Goal: Task Accomplishment & Management: Manage account settings

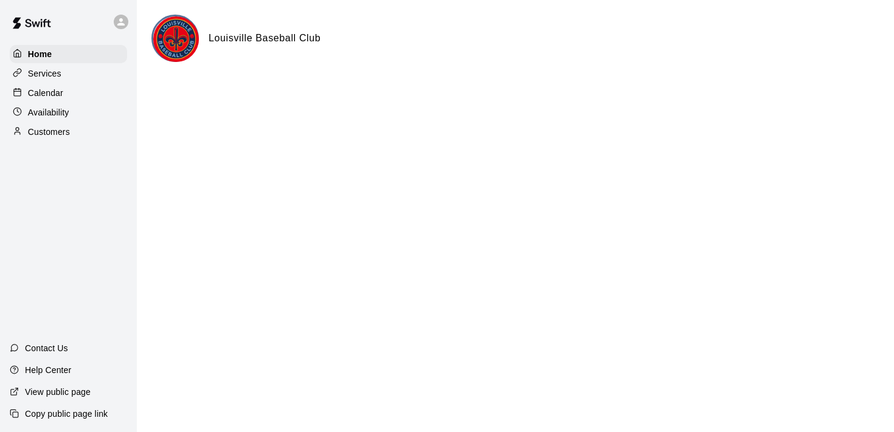
click at [69, 76] on div "Services" at bounding box center [68, 73] width 117 height 18
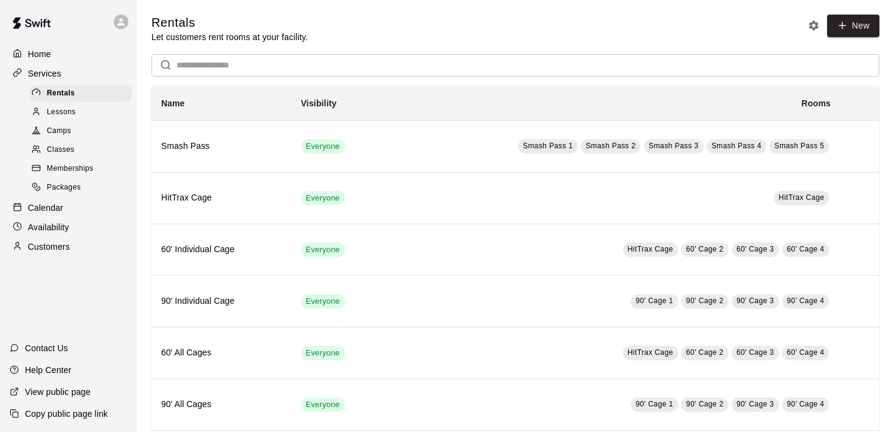
click at [79, 175] on div "Memberships" at bounding box center [80, 169] width 103 height 17
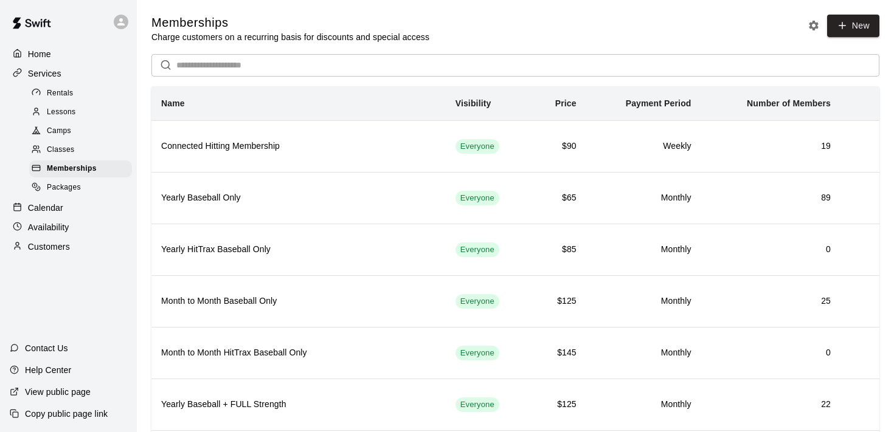
click at [55, 196] on link "Packages" at bounding box center [83, 188] width 108 height 19
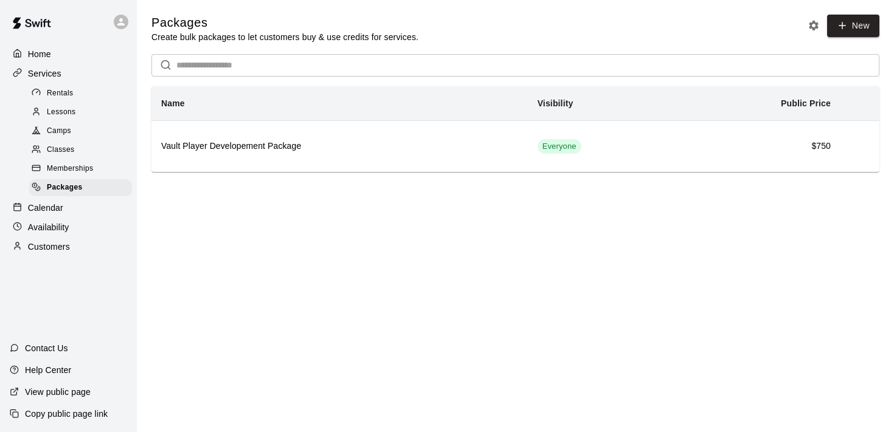
click at [52, 205] on p "Calendar" at bounding box center [45, 208] width 35 height 12
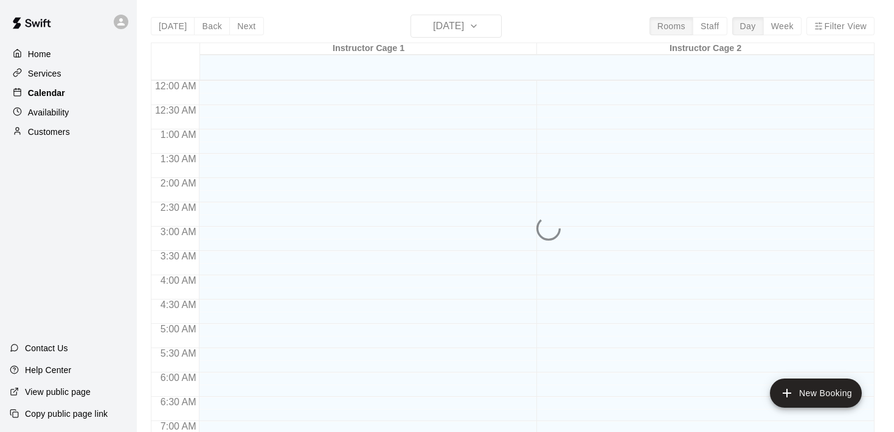
scroll to position [473, 0]
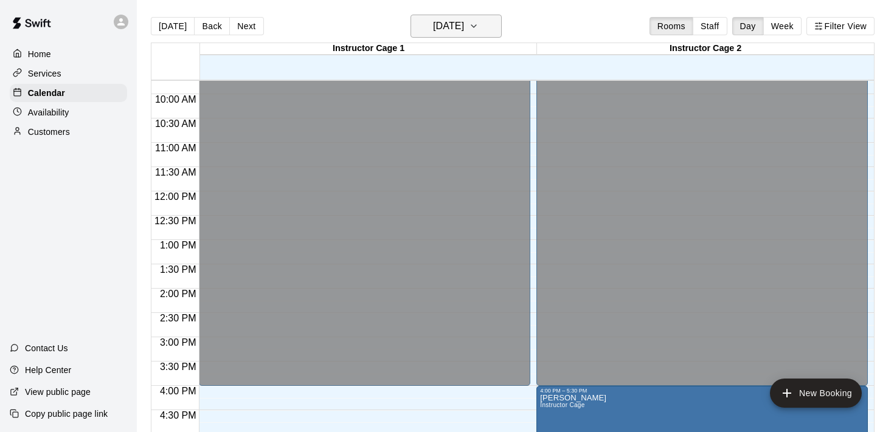
click at [479, 24] on icon "button" at bounding box center [474, 26] width 10 height 15
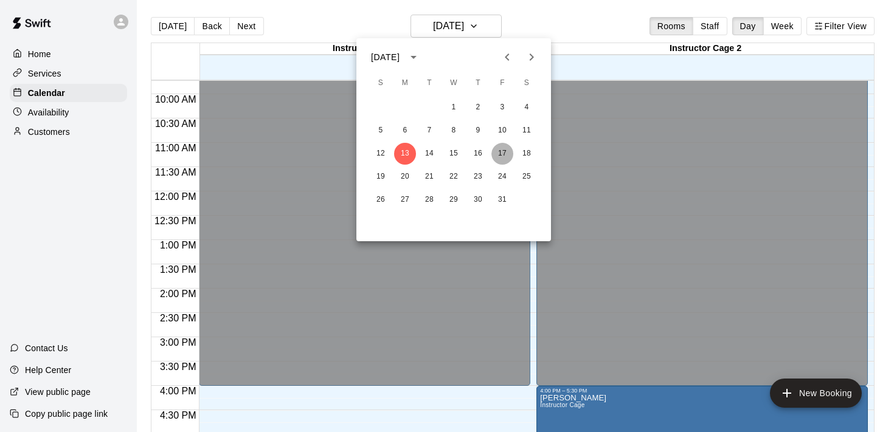
click at [506, 153] on button "17" at bounding box center [502, 154] width 22 height 22
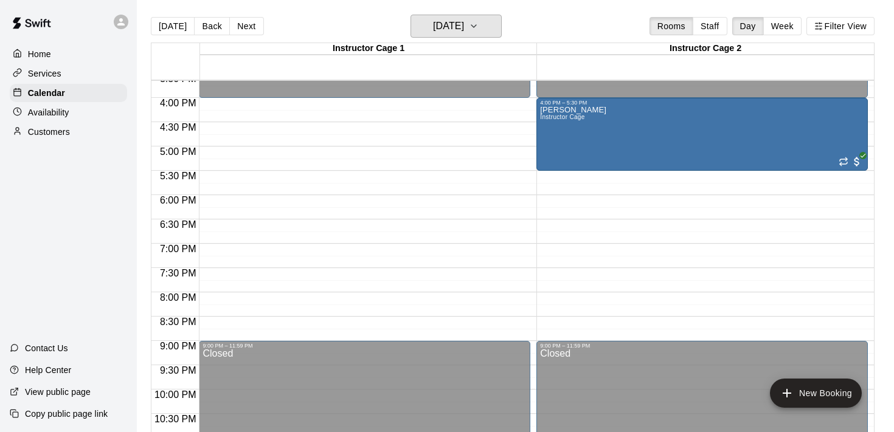
scroll to position [763, 0]
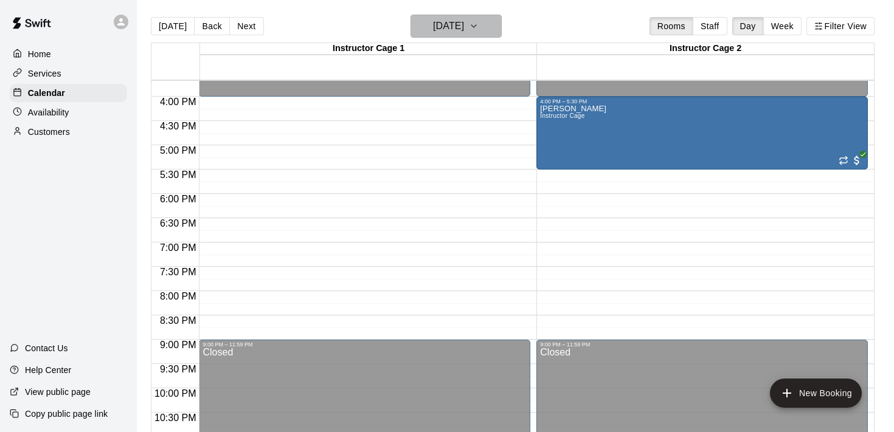
click at [464, 23] on h6 "Friday Oct 17" at bounding box center [448, 26] width 31 height 17
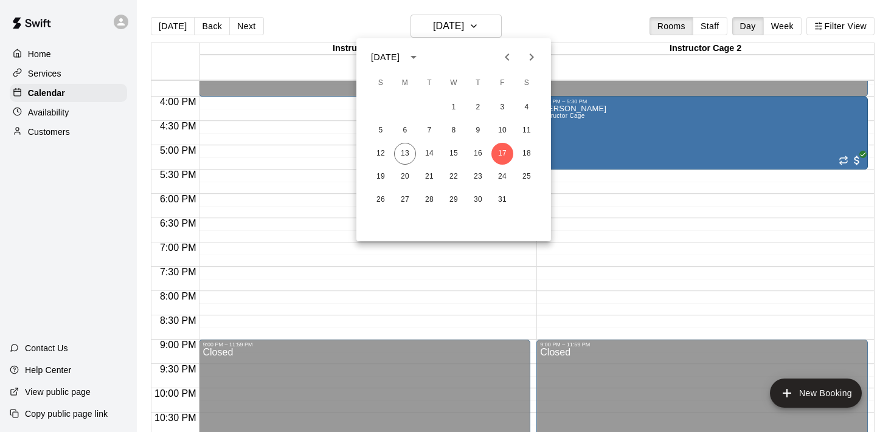
click at [300, 203] on div at bounding box center [447, 216] width 894 height 432
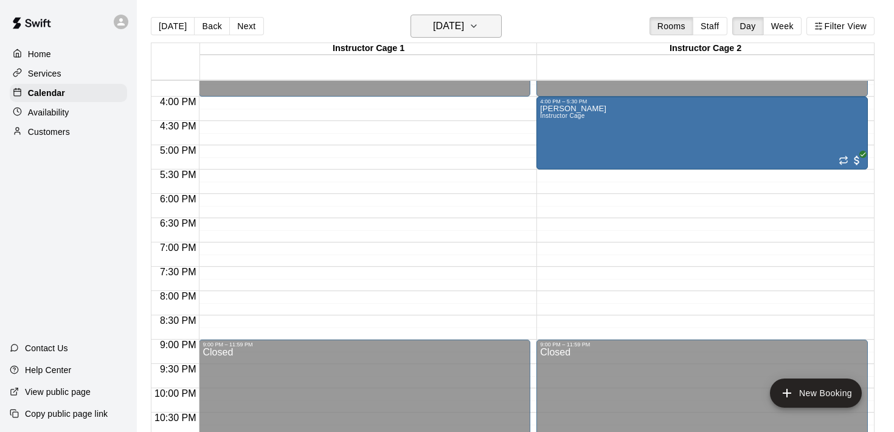
click at [477, 21] on button "Friday Oct 17" at bounding box center [456, 26] width 91 height 23
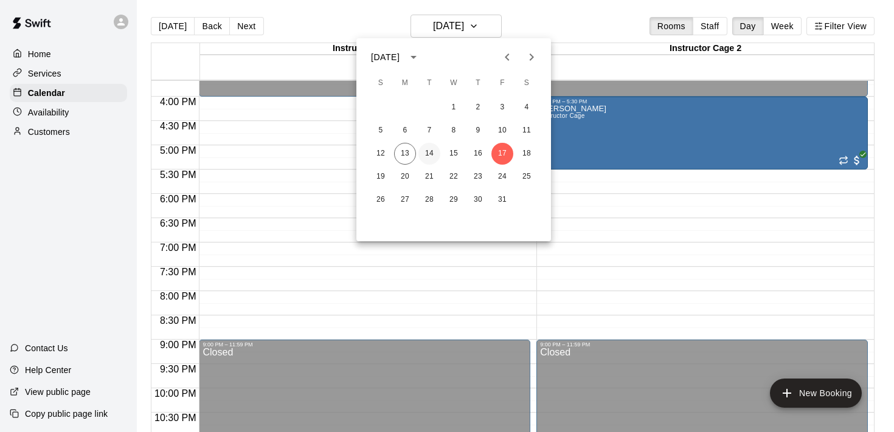
click at [429, 153] on button "14" at bounding box center [429, 154] width 22 height 22
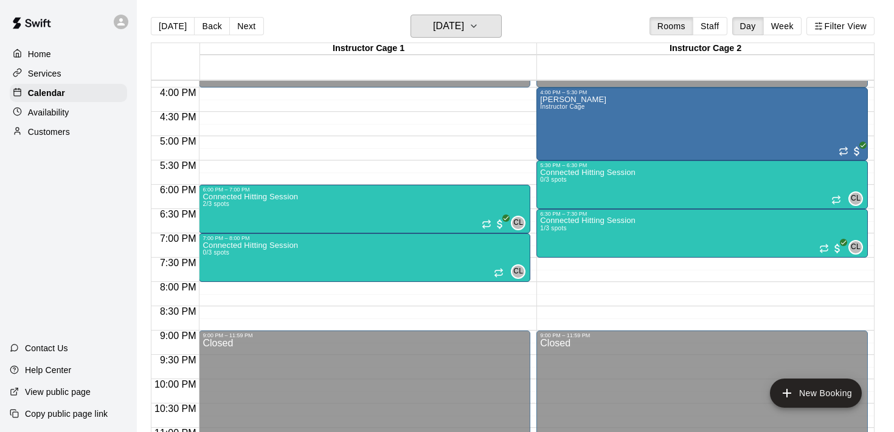
scroll to position [776, 0]
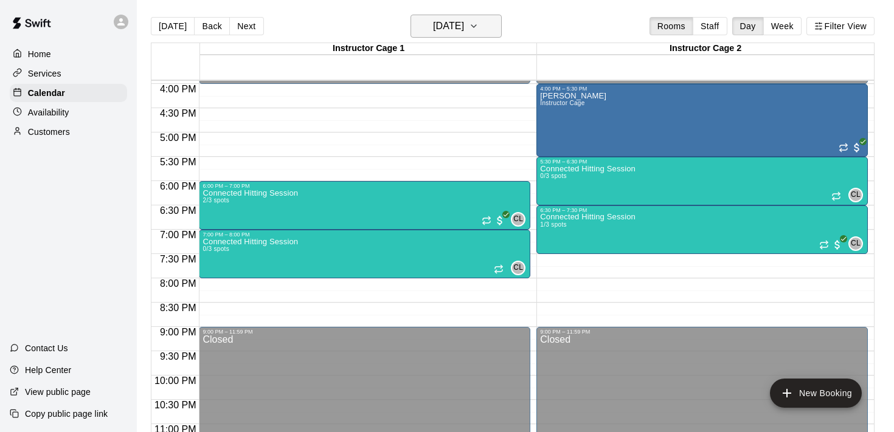
click at [499, 27] on button "Tuesday Oct 14" at bounding box center [456, 26] width 91 height 23
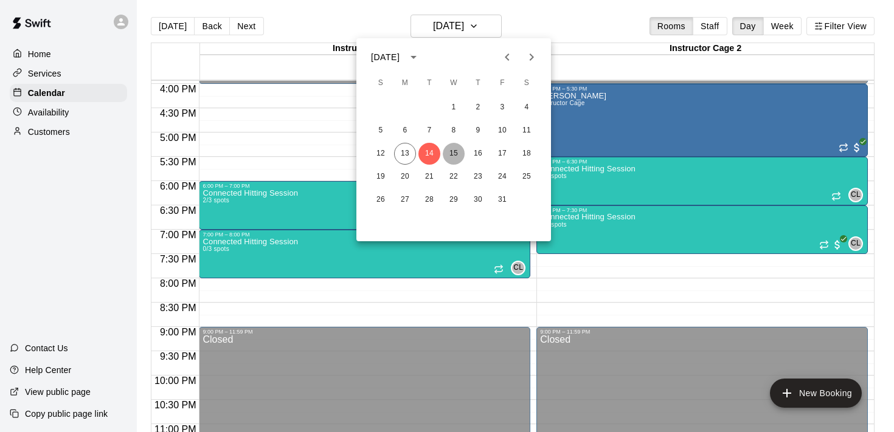
click at [452, 156] on button "15" at bounding box center [454, 154] width 22 height 22
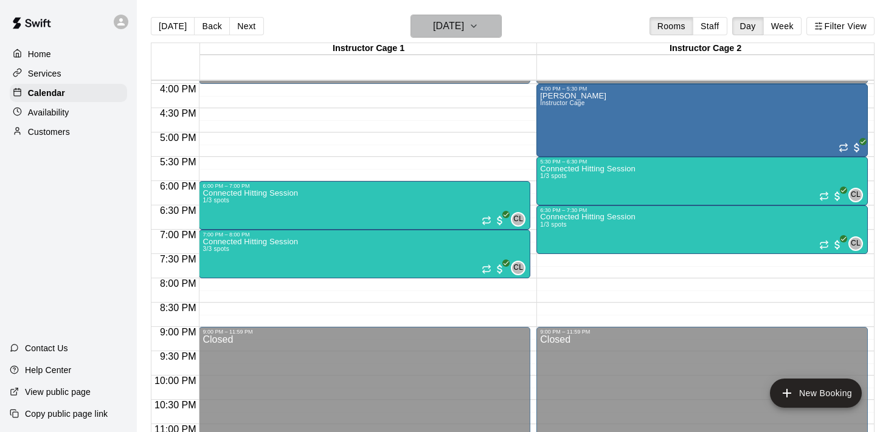
click at [502, 32] on button "Wednesday Oct 15" at bounding box center [456, 26] width 91 height 23
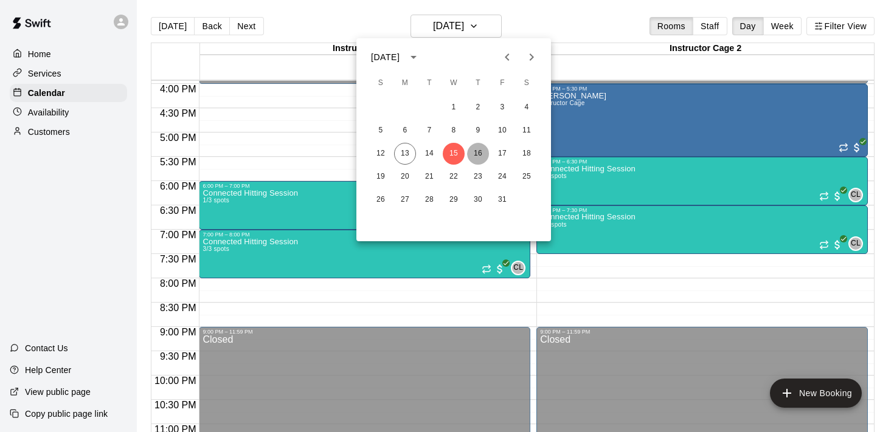
click at [481, 159] on button "16" at bounding box center [478, 154] width 22 height 22
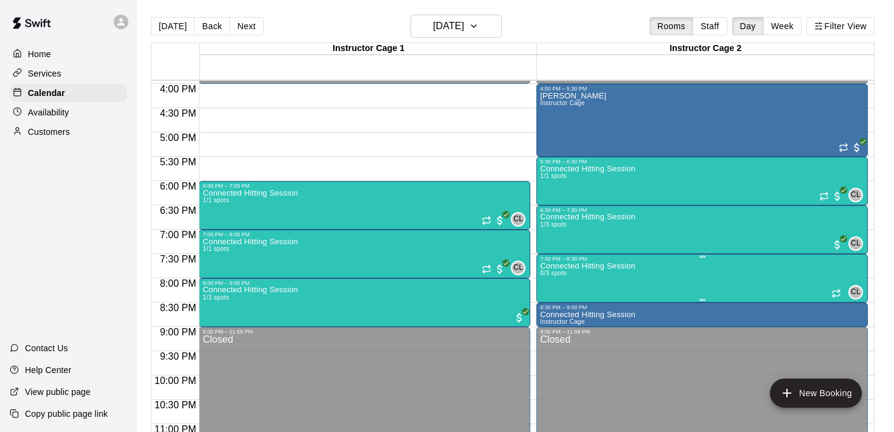
click at [552, 334] on icon "delete" at bounding box center [553, 333] width 9 height 11
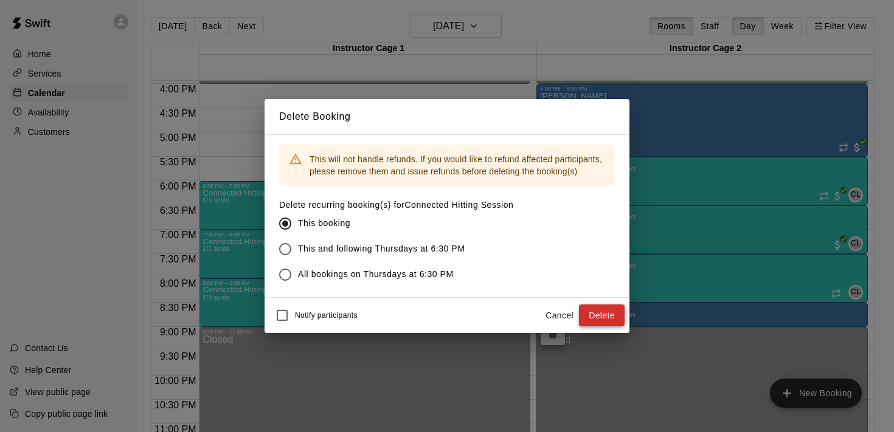
click at [599, 316] on button "Delete" at bounding box center [602, 316] width 46 height 23
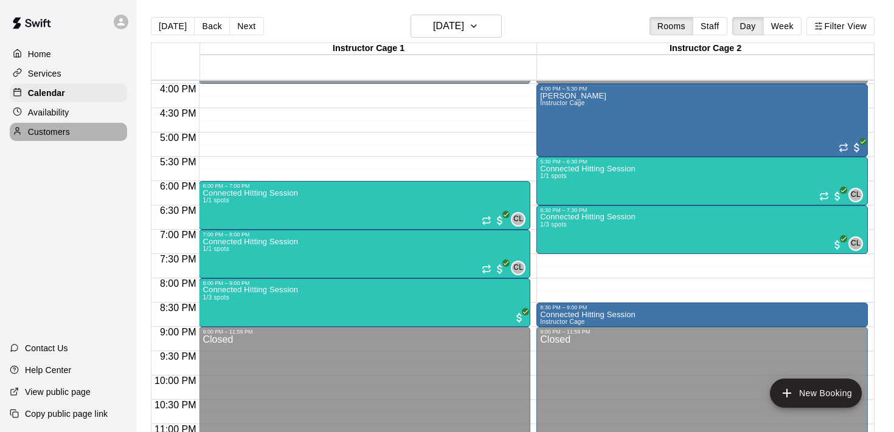
click at [48, 128] on p "Customers" at bounding box center [49, 132] width 42 height 12
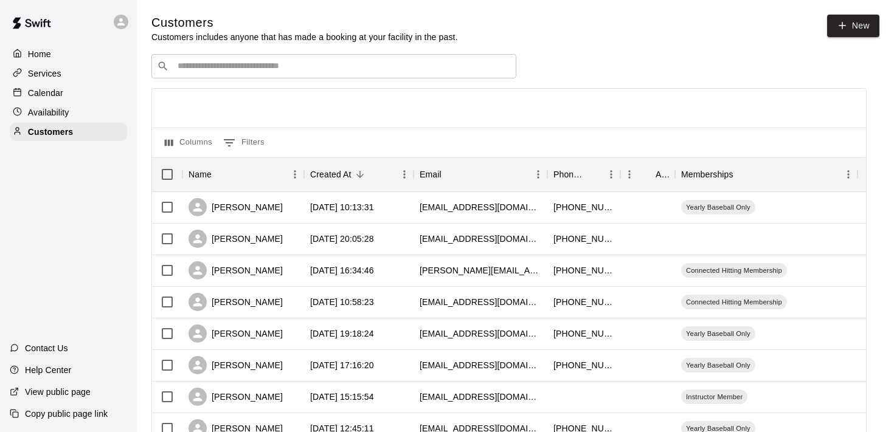
click at [198, 63] on input "Search customers by name or email" at bounding box center [342, 66] width 337 height 12
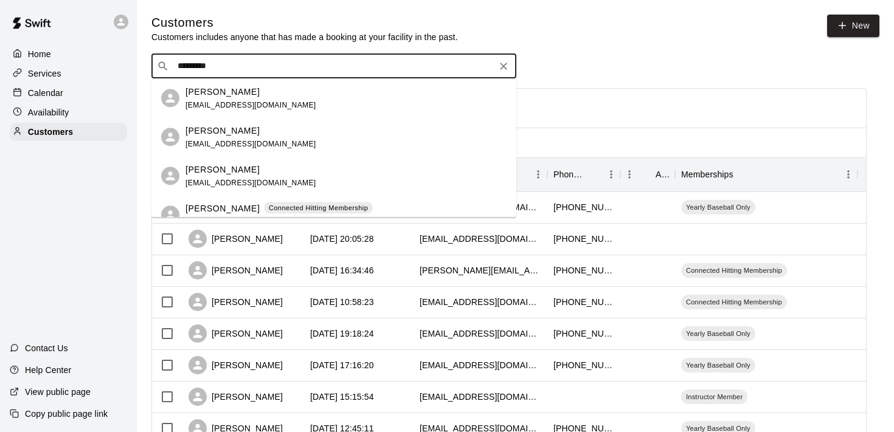
type input "**********"
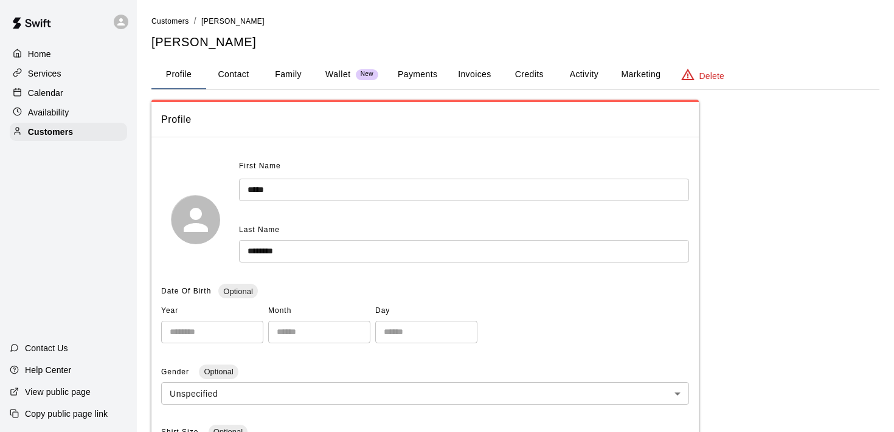
click at [432, 72] on button "Payments" at bounding box center [417, 74] width 59 height 29
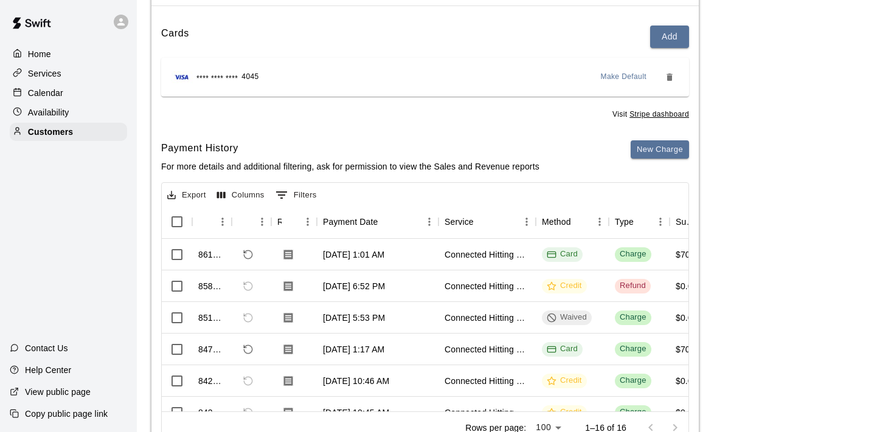
click at [83, 92] on div "Calendar" at bounding box center [68, 93] width 117 height 18
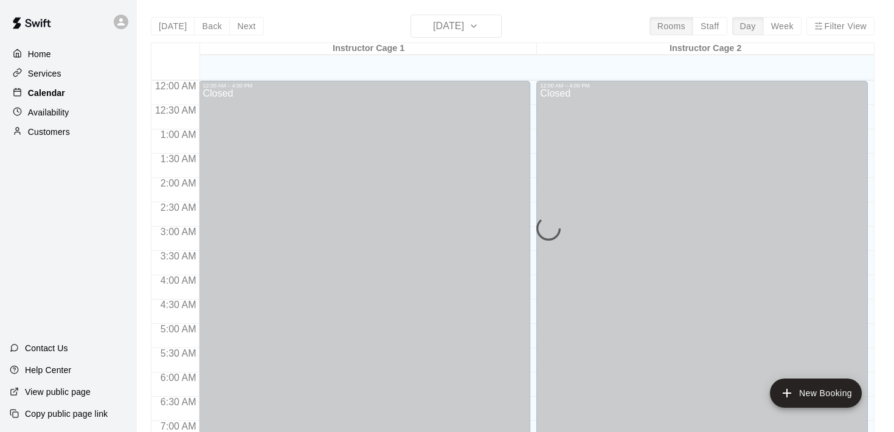
scroll to position [476, 0]
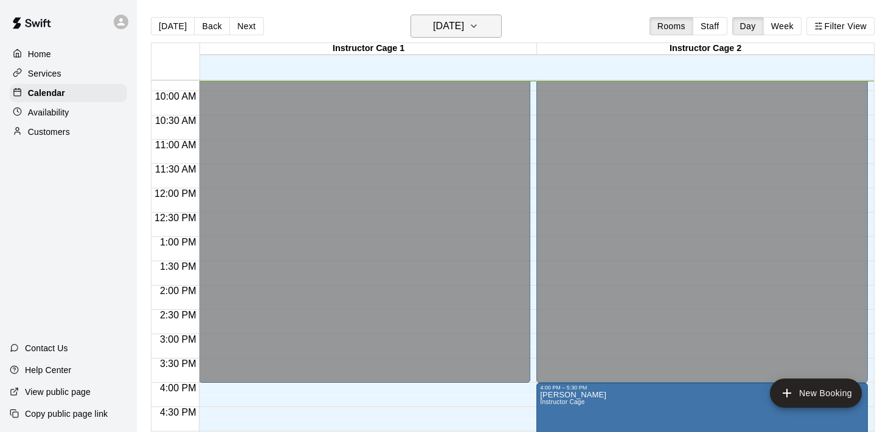
click at [482, 24] on button "[DATE]" at bounding box center [456, 26] width 91 height 23
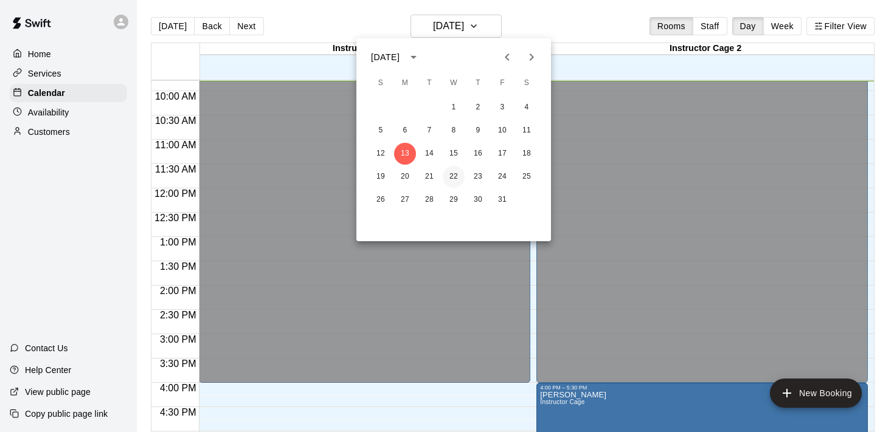
click at [454, 179] on button "22" at bounding box center [454, 177] width 22 height 22
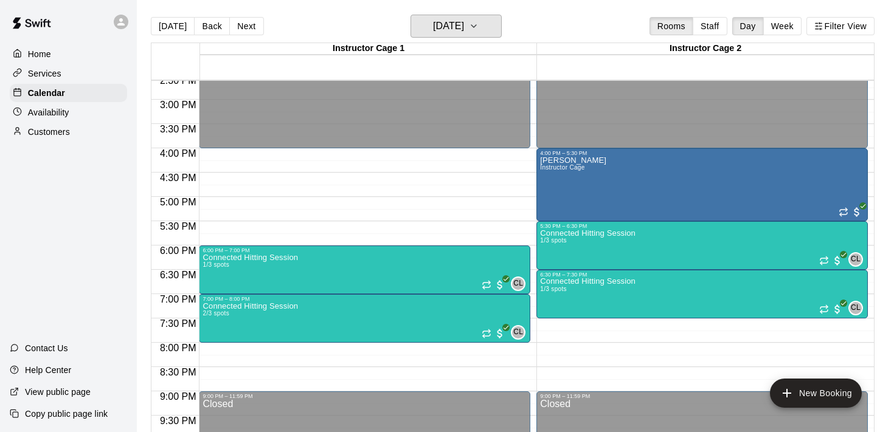
scroll to position [712, 0]
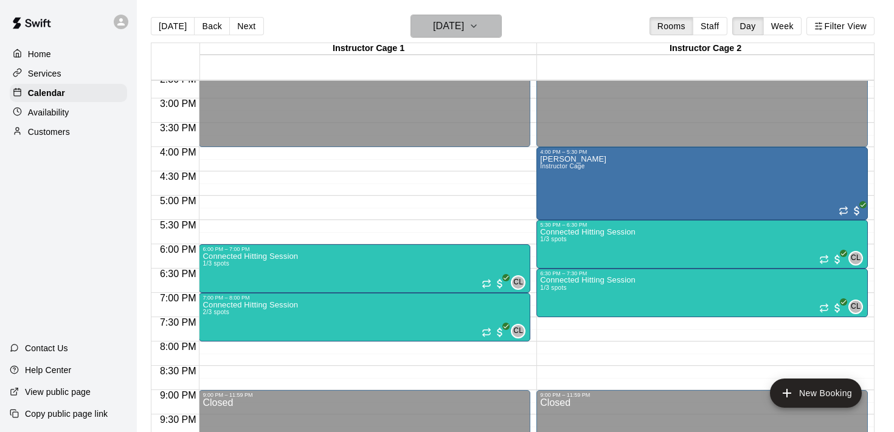
click at [479, 28] on icon "button" at bounding box center [474, 26] width 10 height 15
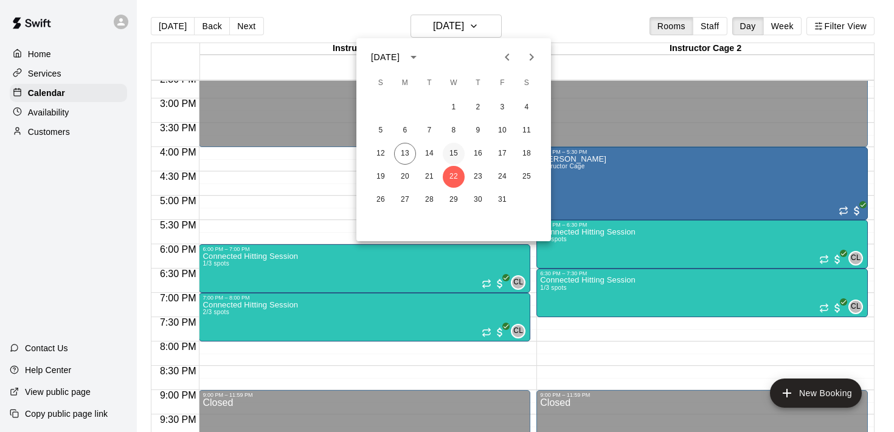
click at [450, 150] on button "15" at bounding box center [454, 154] width 22 height 22
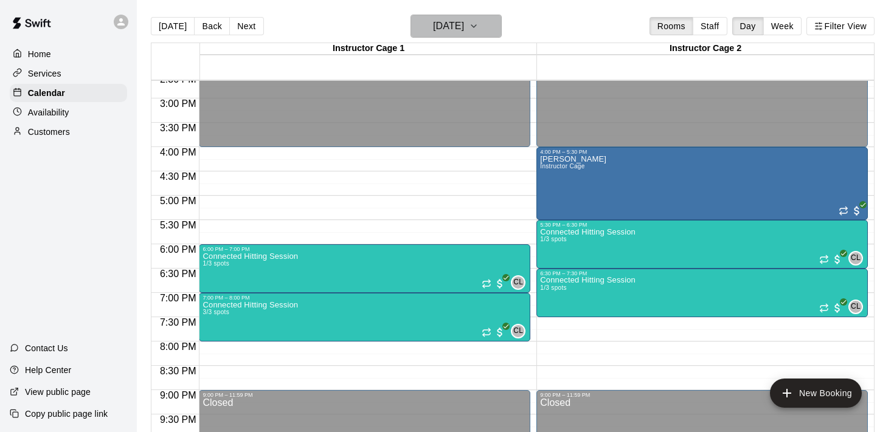
click at [479, 31] on icon "button" at bounding box center [474, 26] width 10 height 15
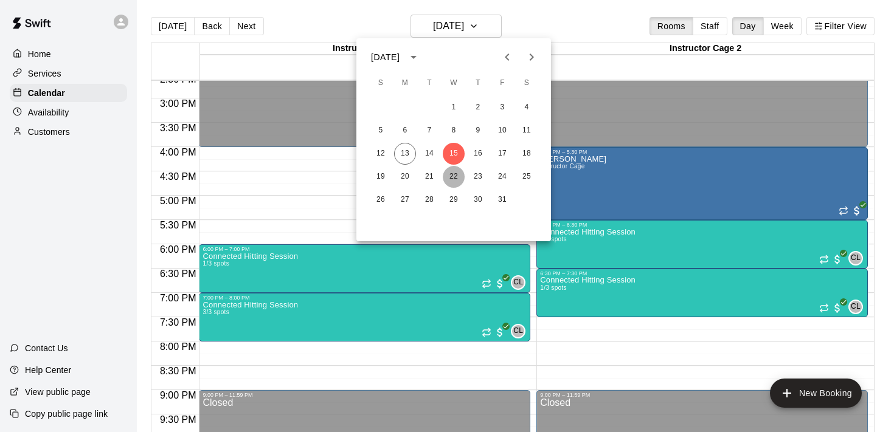
click at [451, 176] on button "22" at bounding box center [454, 177] width 22 height 22
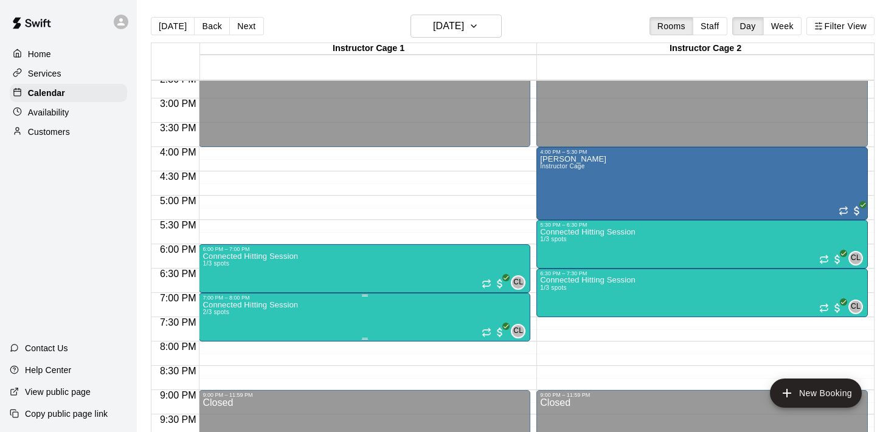
click at [210, 342] on img "edit" at bounding box center [216, 343] width 14 height 14
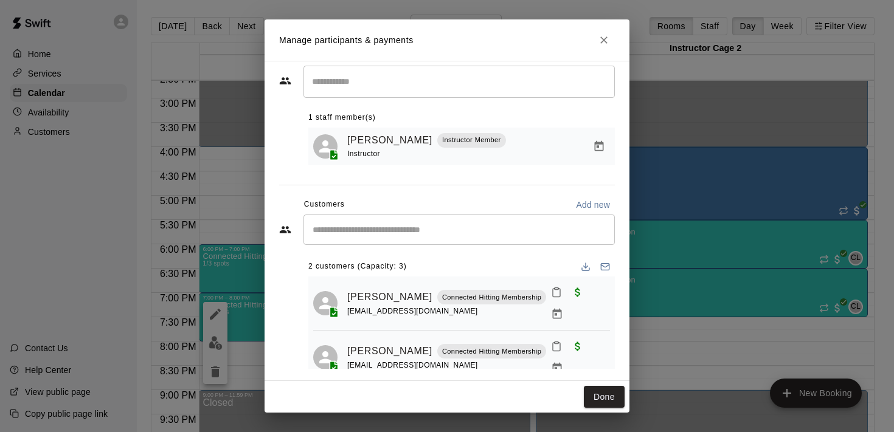
scroll to position [0, 0]
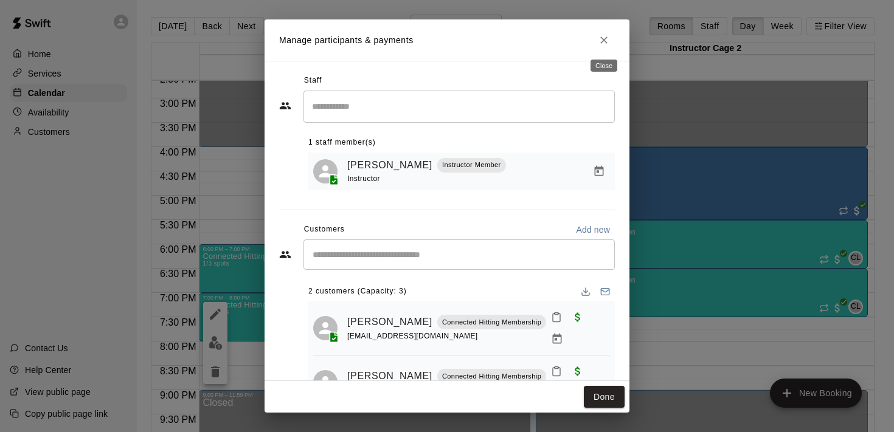
click at [607, 43] on icon "Close" at bounding box center [603, 39] width 7 height 7
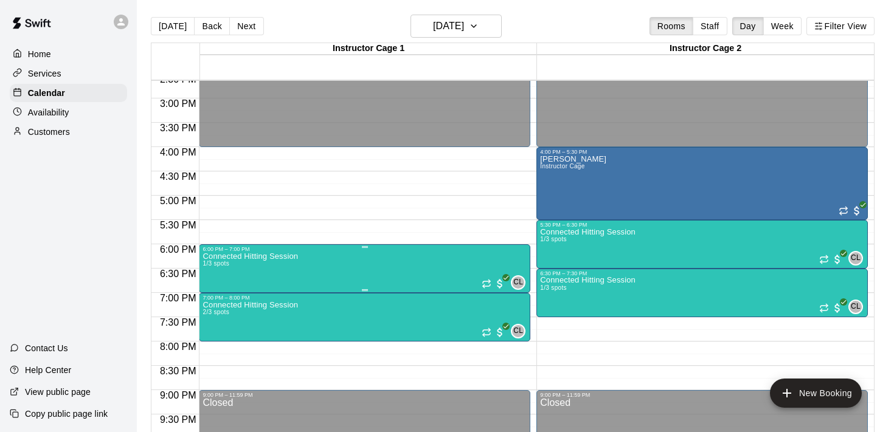
click at [212, 295] on img "edit" at bounding box center [216, 295] width 14 height 14
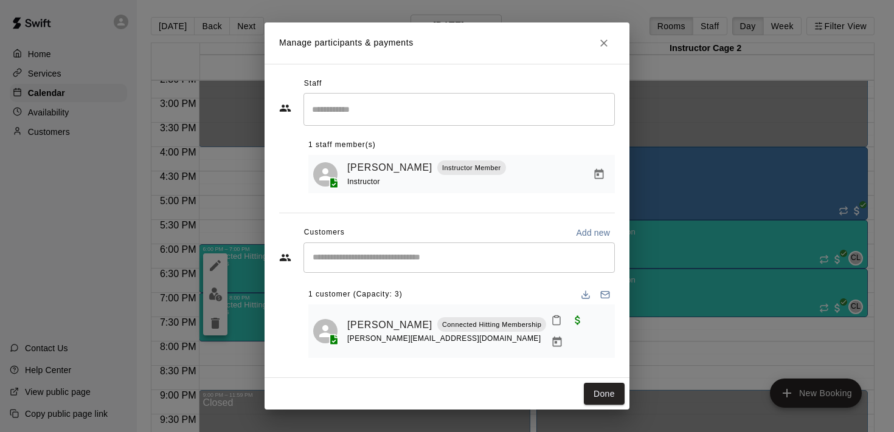
click at [606, 49] on icon "Close" at bounding box center [604, 43] width 12 height 12
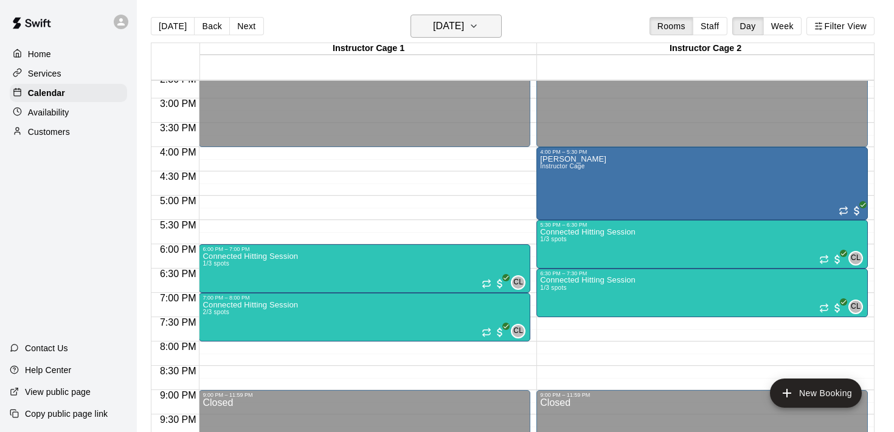
click at [462, 24] on h6 "Wednesday Oct 22" at bounding box center [448, 26] width 31 height 17
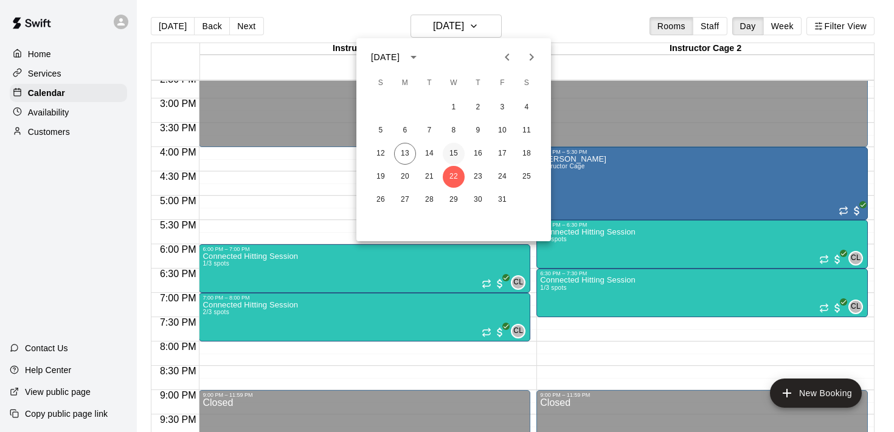
click at [456, 159] on button "15" at bounding box center [454, 154] width 22 height 22
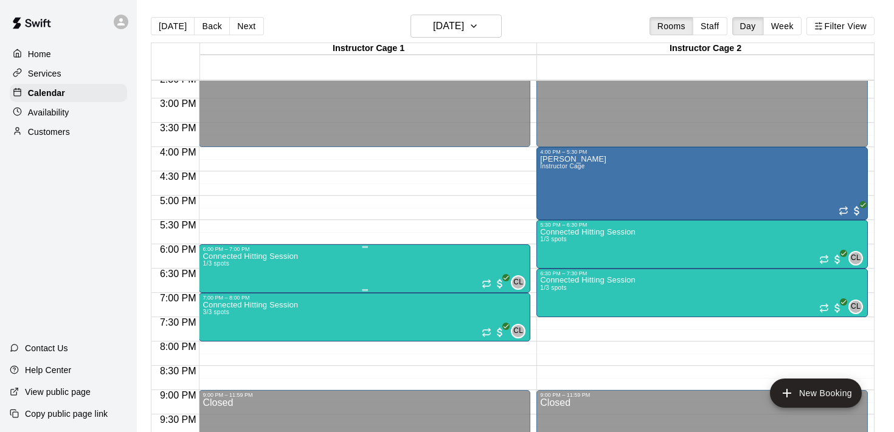
click at [221, 297] on img "edit" at bounding box center [216, 295] width 14 height 14
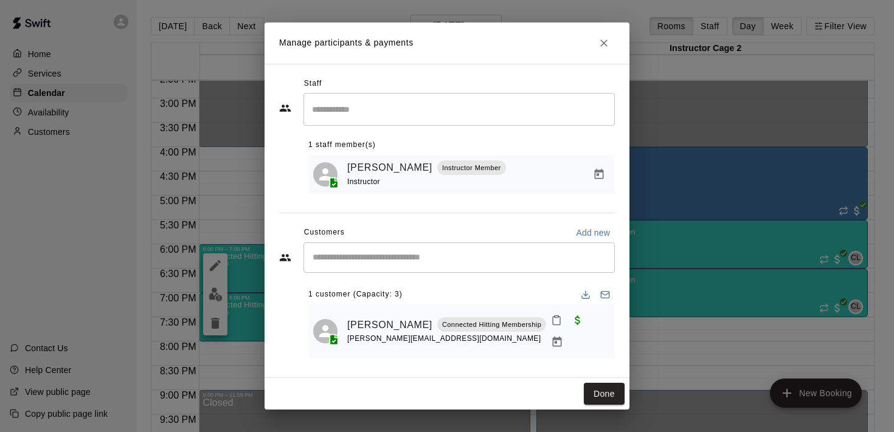
click at [506, 285] on div "1 customer (Capacity: 3) Maggie Nielsen Connected Hitting Membership gregory@ni…" at bounding box center [461, 317] width 307 height 83
click at [611, 390] on button "Done" at bounding box center [604, 394] width 41 height 23
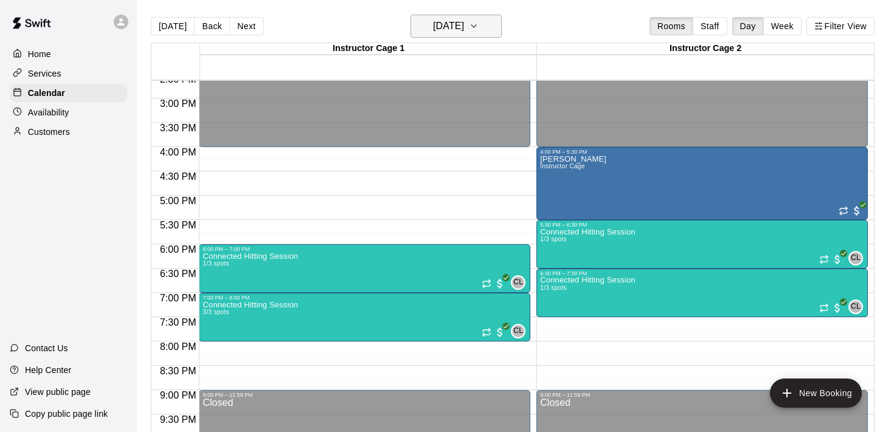
click at [464, 28] on h6 "Wednesday Oct 15" at bounding box center [448, 26] width 31 height 17
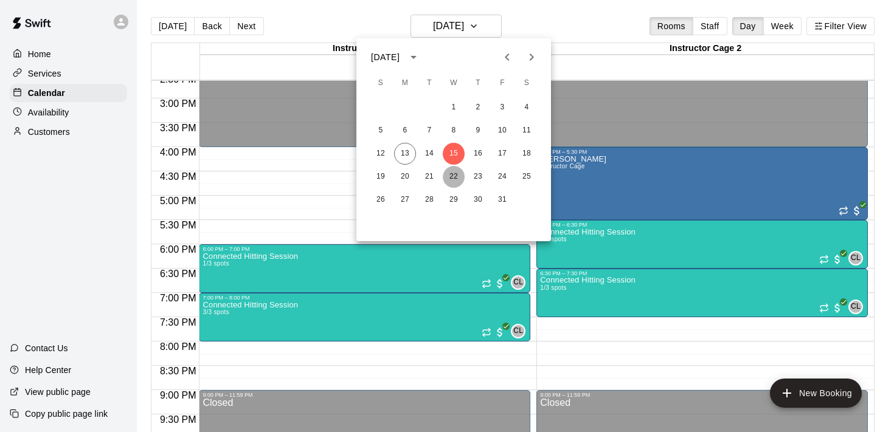
click at [453, 181] on button "22" at bounding box center [454, 177] width 22 height 22
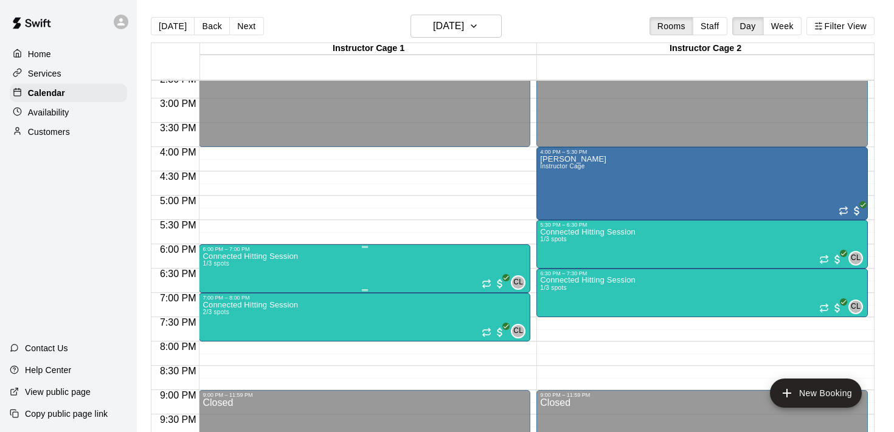
click at [213, 299] on img "edit" at bounding box center [216, 295] width 14 height 14
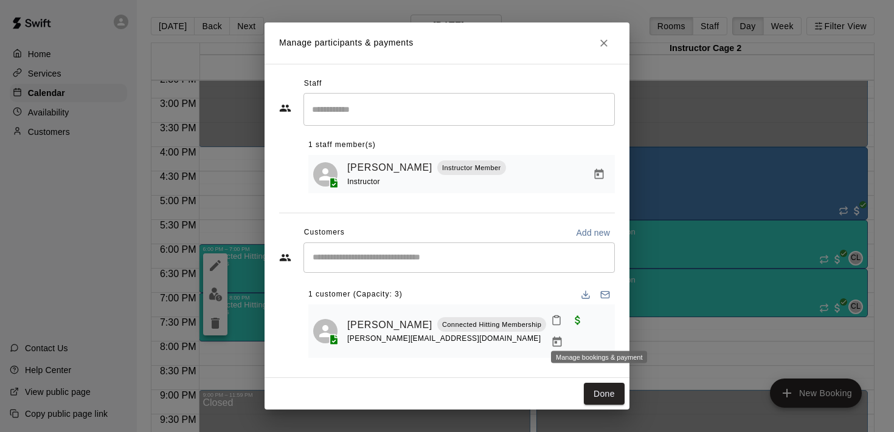
click at [562, 337] on icon "Manage bookings & payment" at bounding box center [557, 342] width 9 height 10
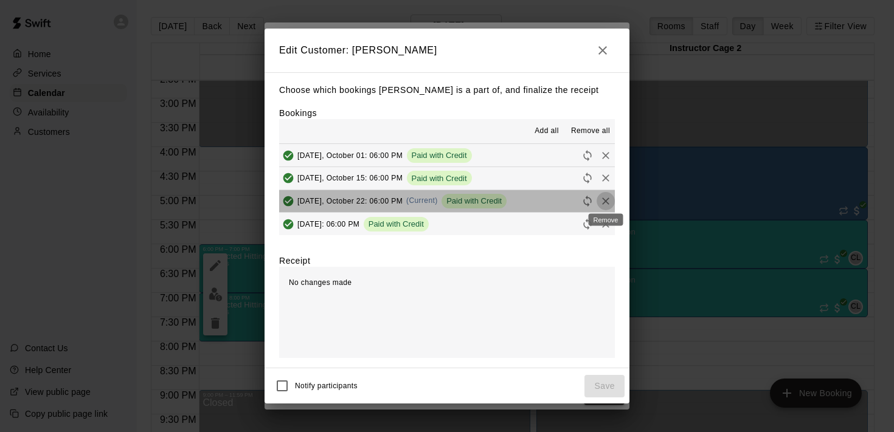
click at [606, 202] on icon "Remove" at bounding box center [605, 201] width 7 height 7
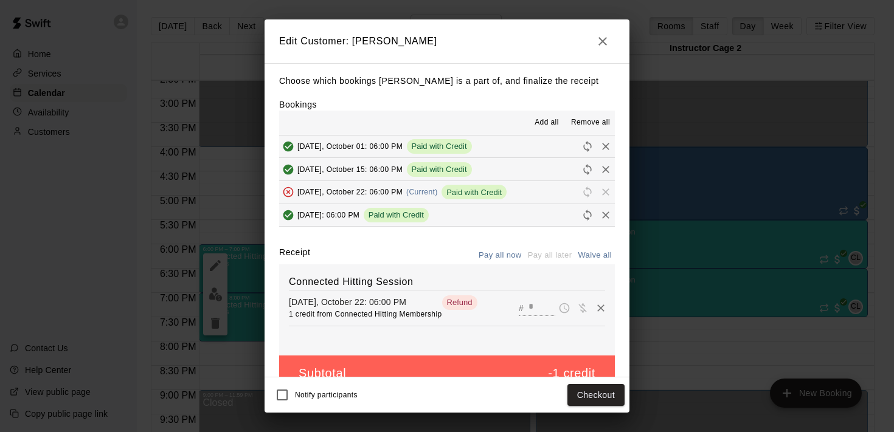
scroll to position [24, 0]
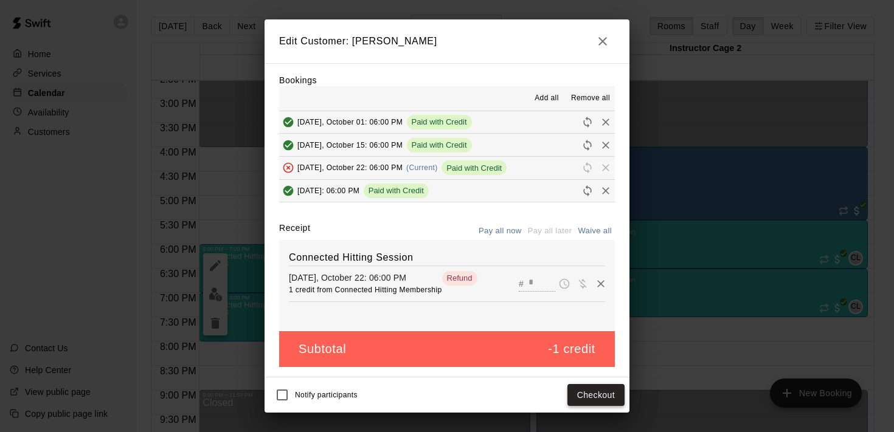
click at [609, 394] on button "Checkout" at bounding box center [595, 395] width 57 height 23
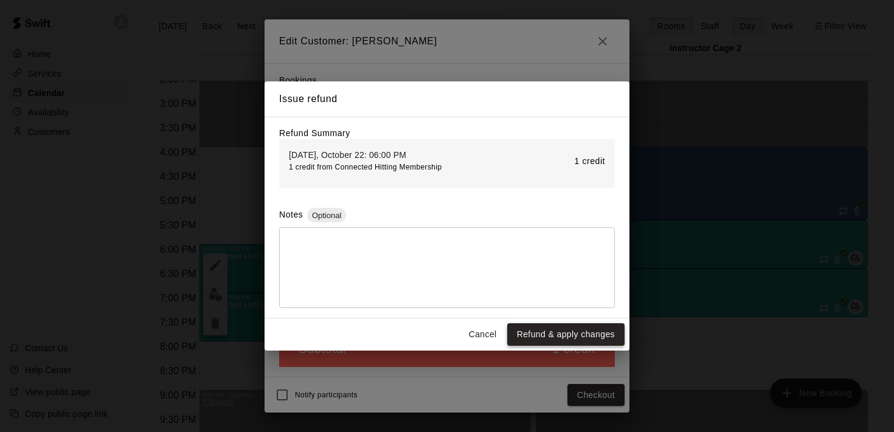
click at [575, 332] on button "Refund & apply changes" at bounding box center [565, 335] width 117 height 23
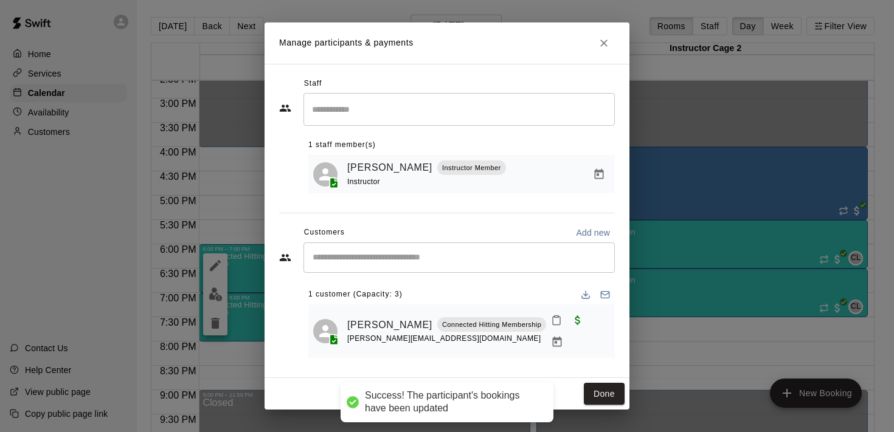
scroll to position [0, 0]
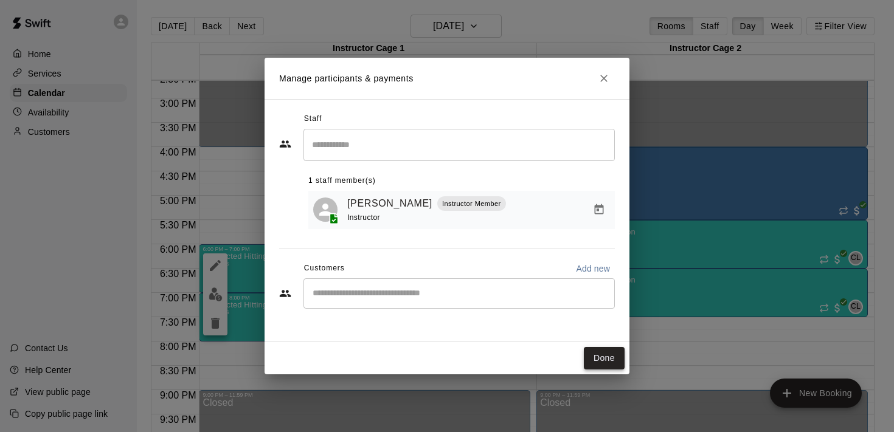
click at [600, 358] on button "Done" at bounding box center [604, 358] width 41 height 23
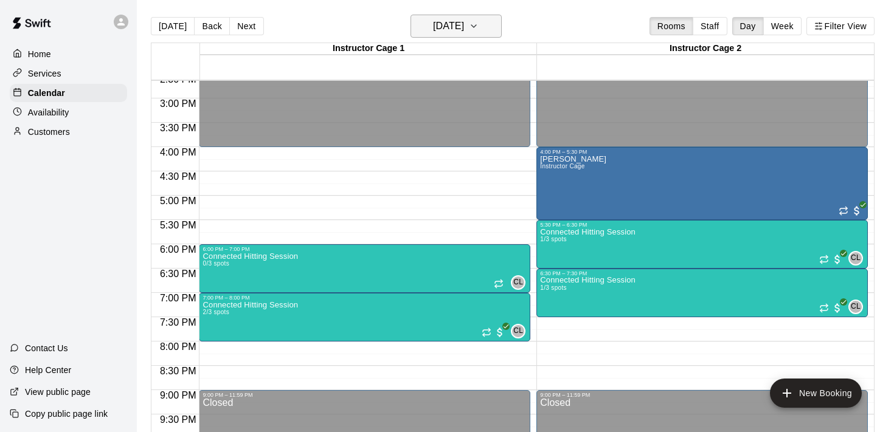
click at [464, 30] on h6 "Wednesday Oct 22" at bounding box center [448, 26] width 31 height 17
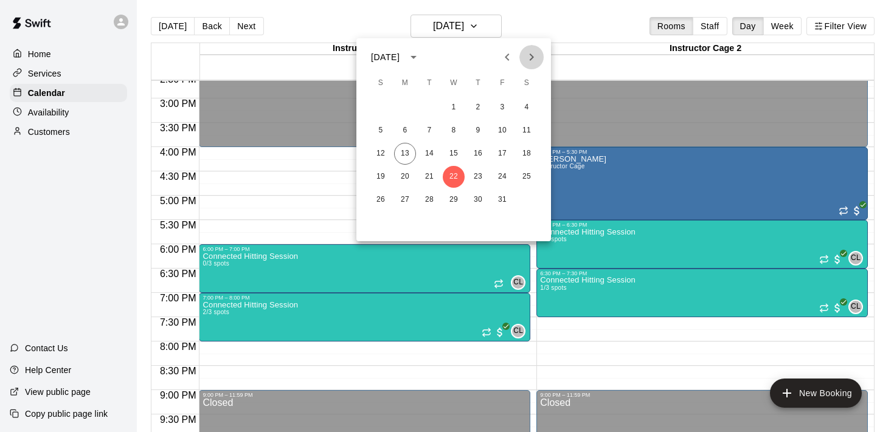
click at [535, 52] on icon "Next month" at bounding box center [531, 57] width 15 height 15
click at [526, 105] on button "1" at bounding box center [527, 108] width 22 height 22
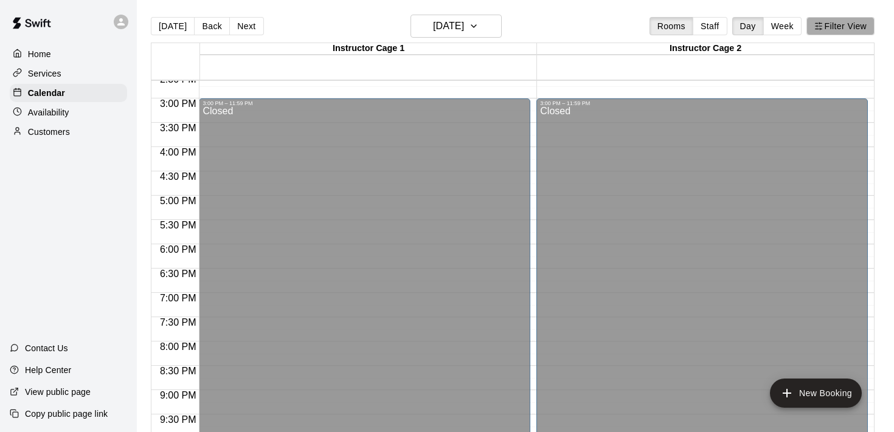
click at [842, 26] on button "Filter View" at bounding box center [841, 26] width 68 height 18
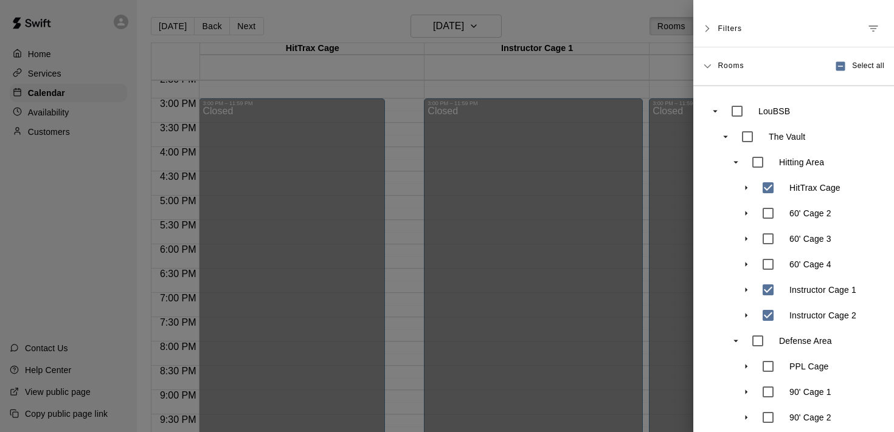
scroll to position [113, 0]
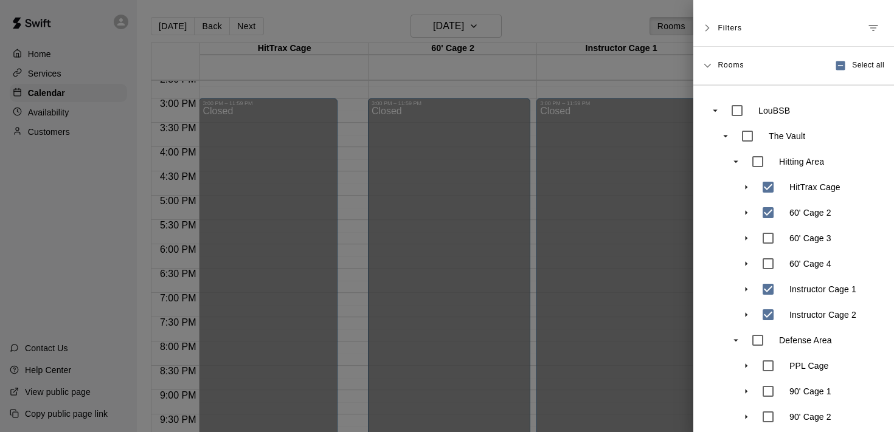
click at [533, 123] on div at bounding box center [447, 216] width 894 height 432
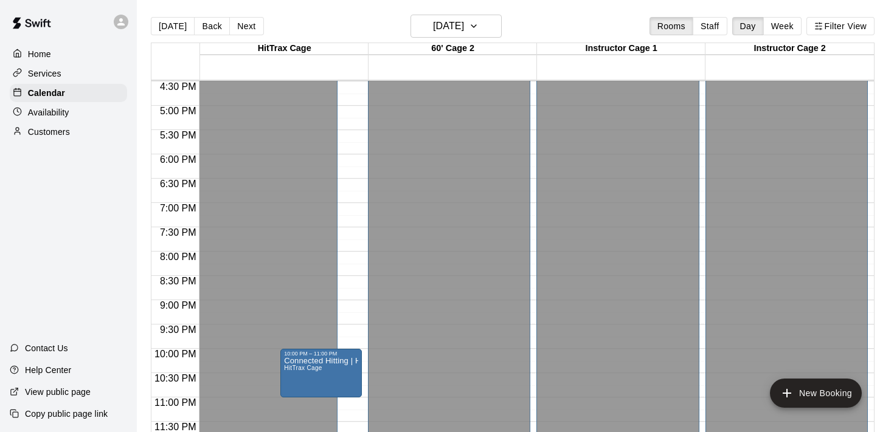
scroll to position [19, 0]
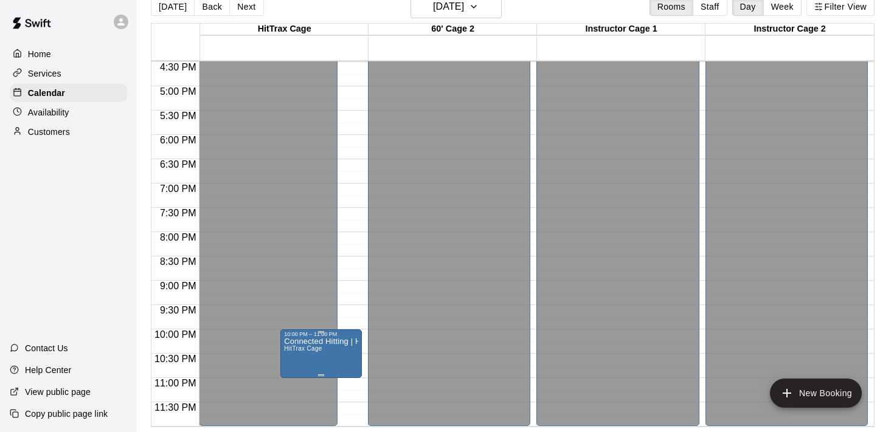
click at [290, 411] on icon "delete" at bounding box center [297, 408] width 15 height 15
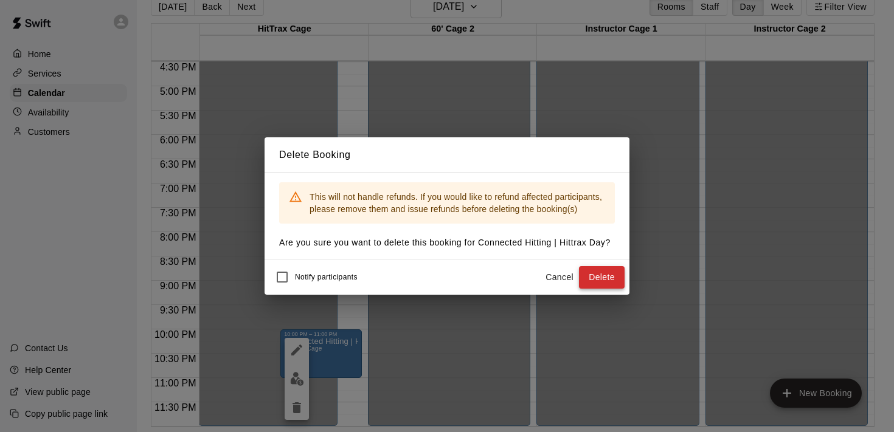
click at [615, 280] on button "Delete" at bounding box center [602, 277] width 46 height 23
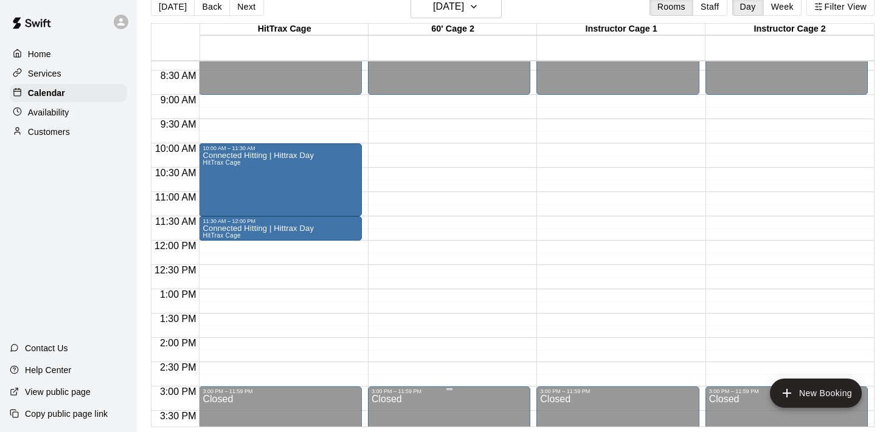
scroll to position [398, 0]
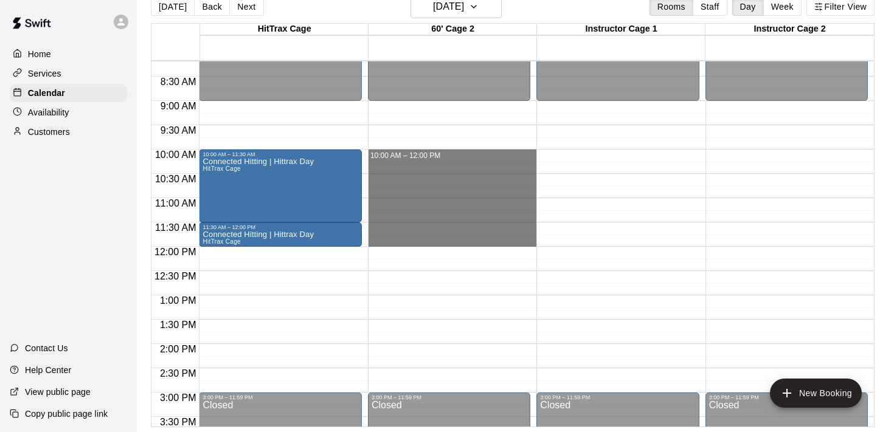
drag, startPoint x: 442, startPoint y: 153, endPoint x: 438, endPoint y: 247, distance: 94.4
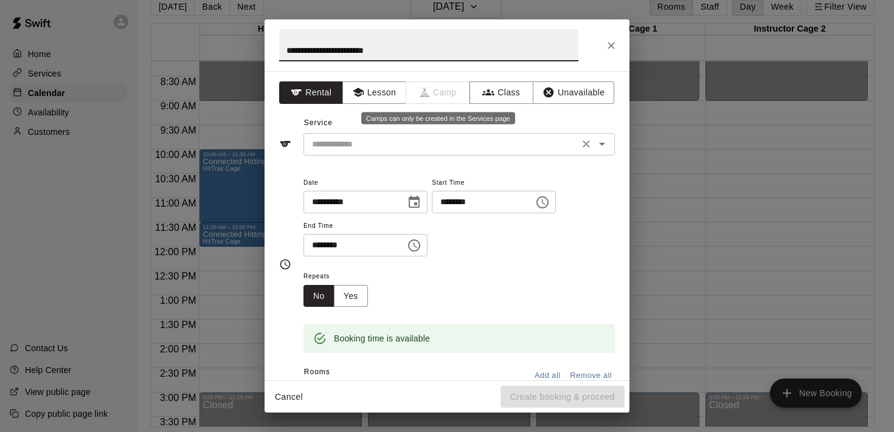
type input "**********"
click at [477, 137] on input "text" at bounding box center [441, 144] width 268 height 15
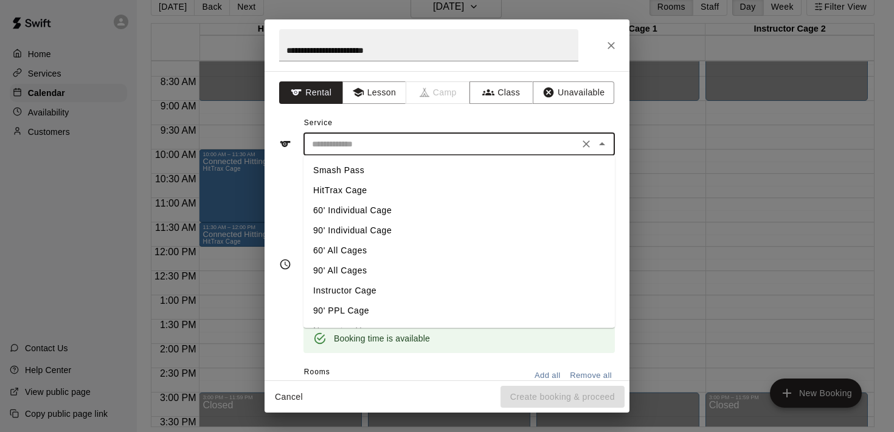
click at [411, 209] on li "60' Individual Cage" at bounding box center [459, 211] width 311 height 20
type input "**********"
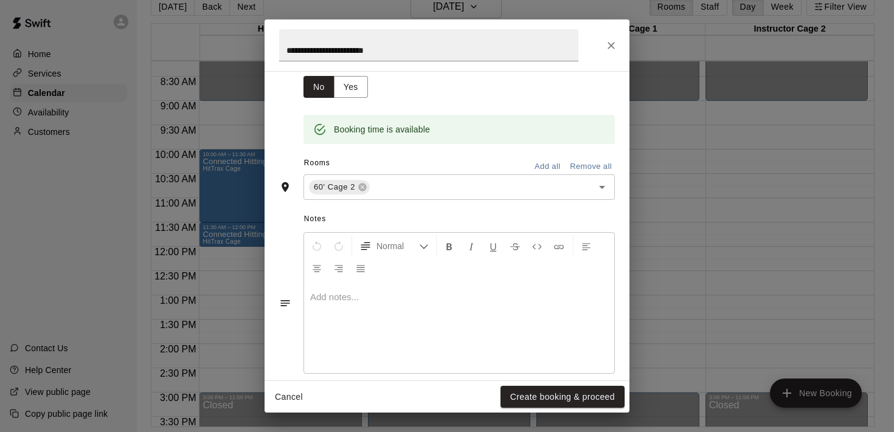
scroll to position [210, 0]
click at [568, 398] on button "Create booking & proceed" at bounding box center [563, 397] width 124 height 23
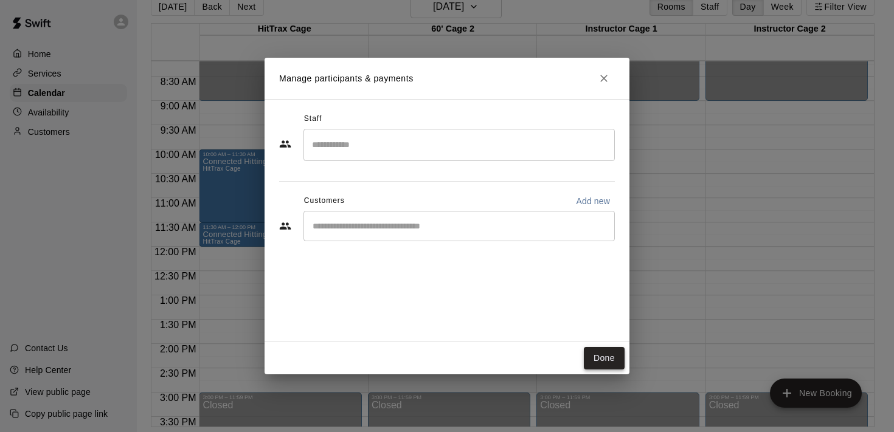
click at [605, 355] on button "Done" at bounding box center [604, 358] width 41 height 23
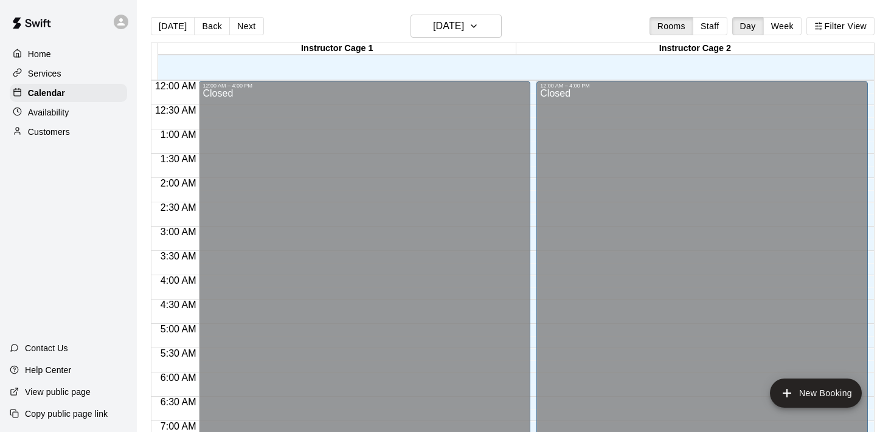
scroll to position [514, 0]
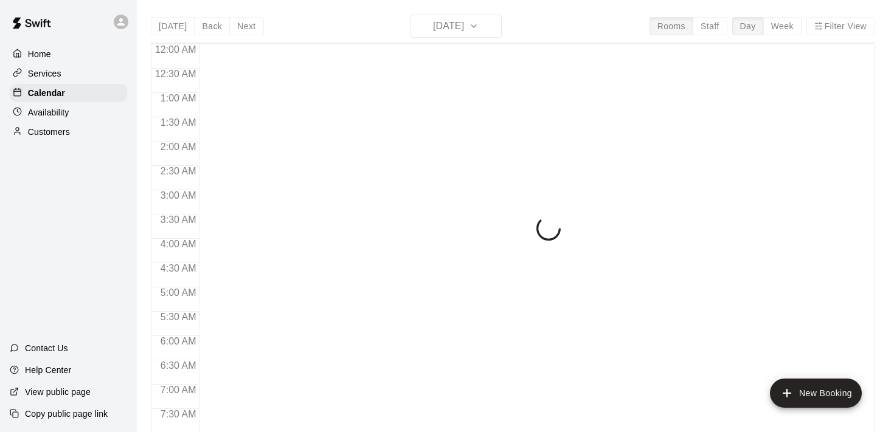
scroll to position [540, 0]
